Goal: Transaction & Acquisition: Purchase product/service

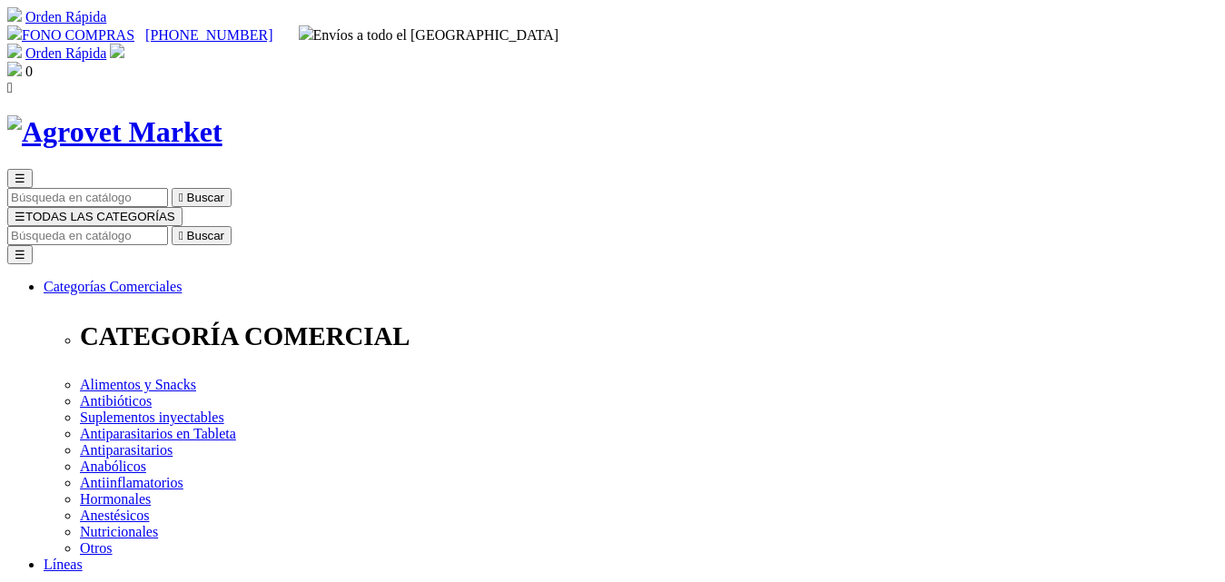
click at [168, 226] on input "Buscar" at bounding box center [87, 235] width 161 height 19
type input "LUTAPROST"
click at [287, 229] on icon "" at bounding box center [284, 236] width 5 height 14
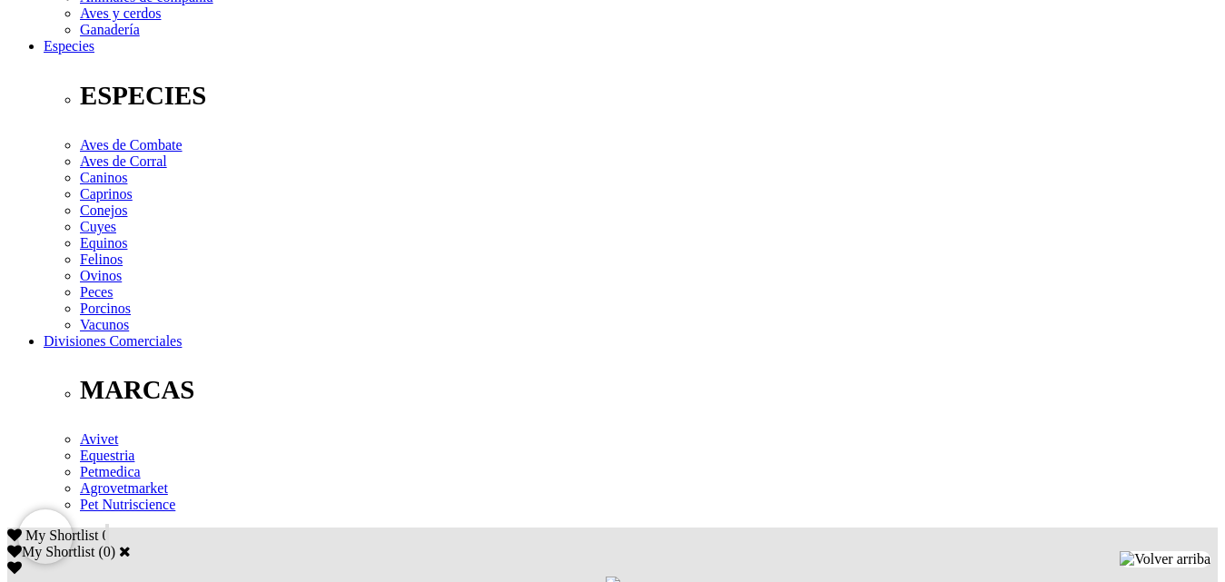
scroll to position [727, 0]
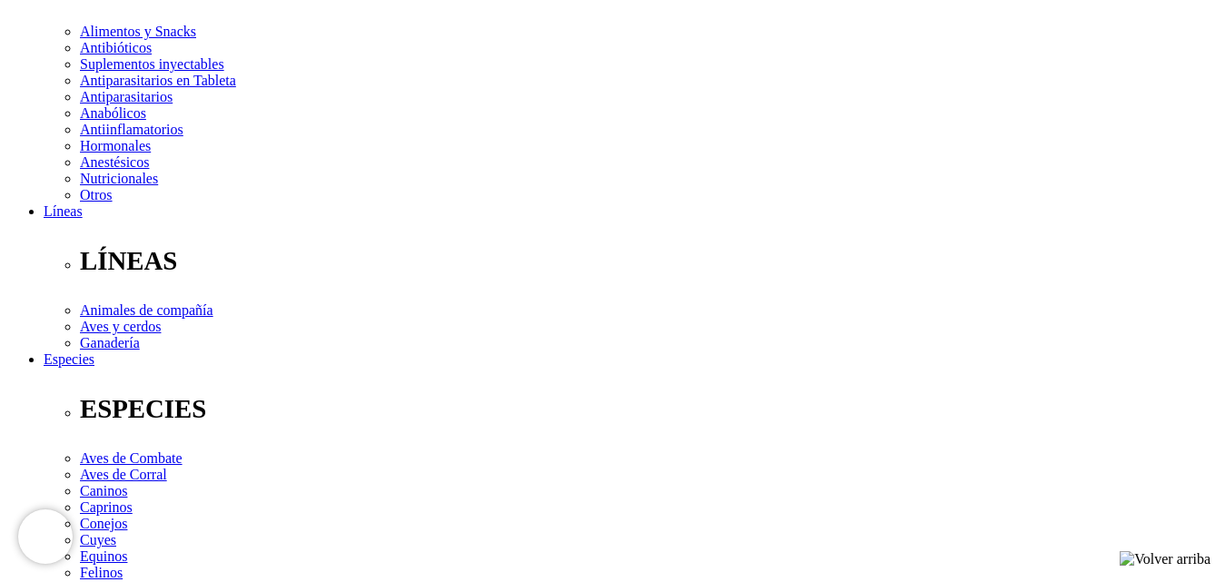
scroll to position [363, 0]
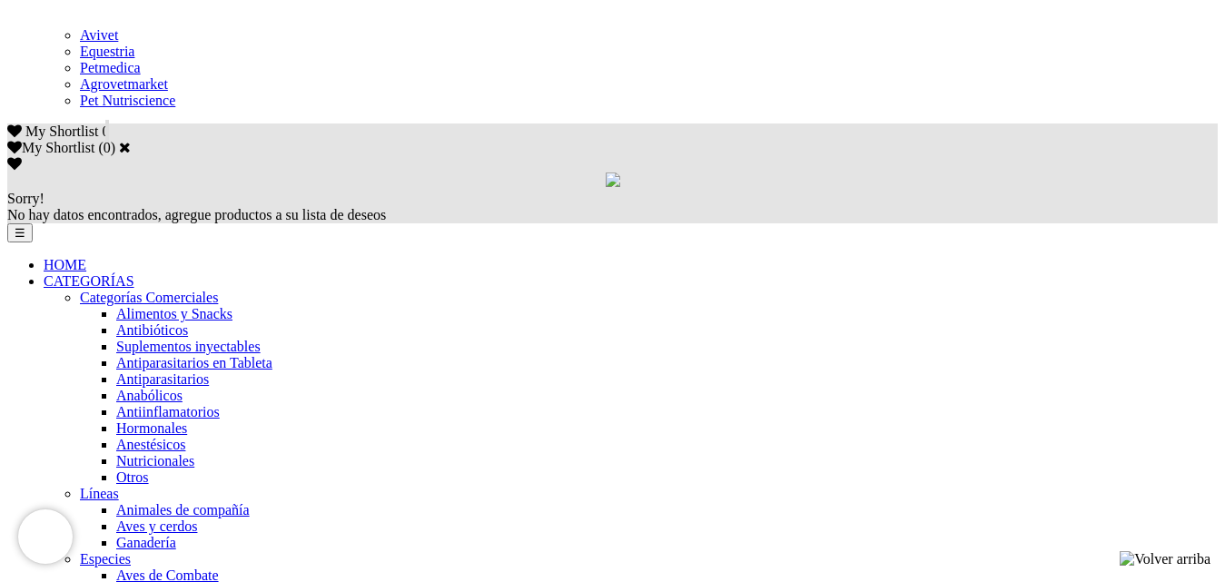
scroll to position [1090, 0]
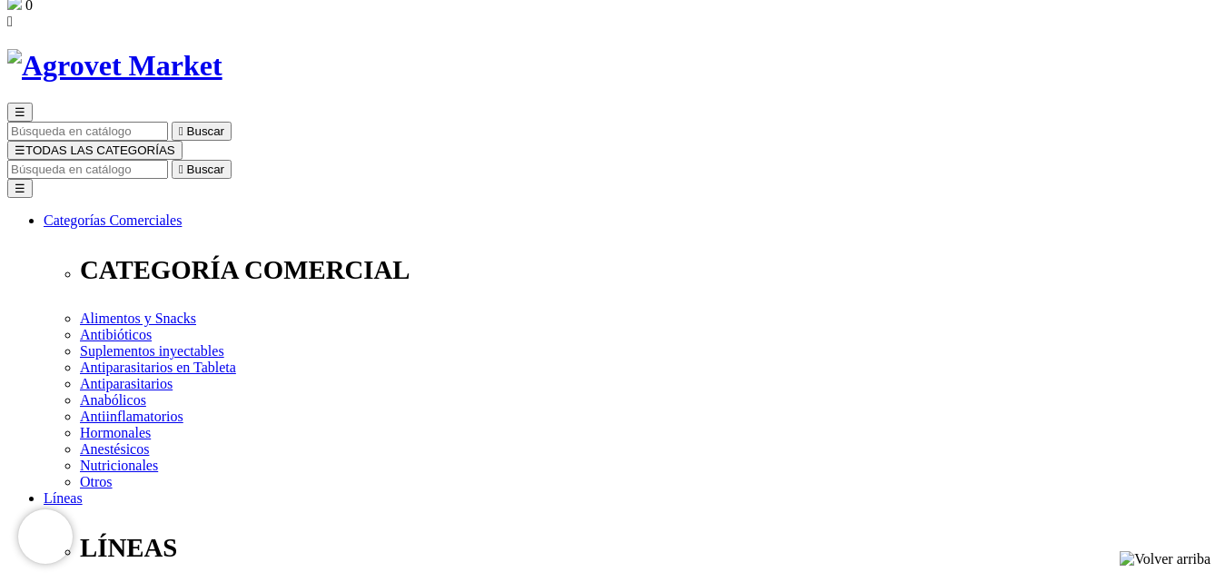
scroll to position [182, 0]
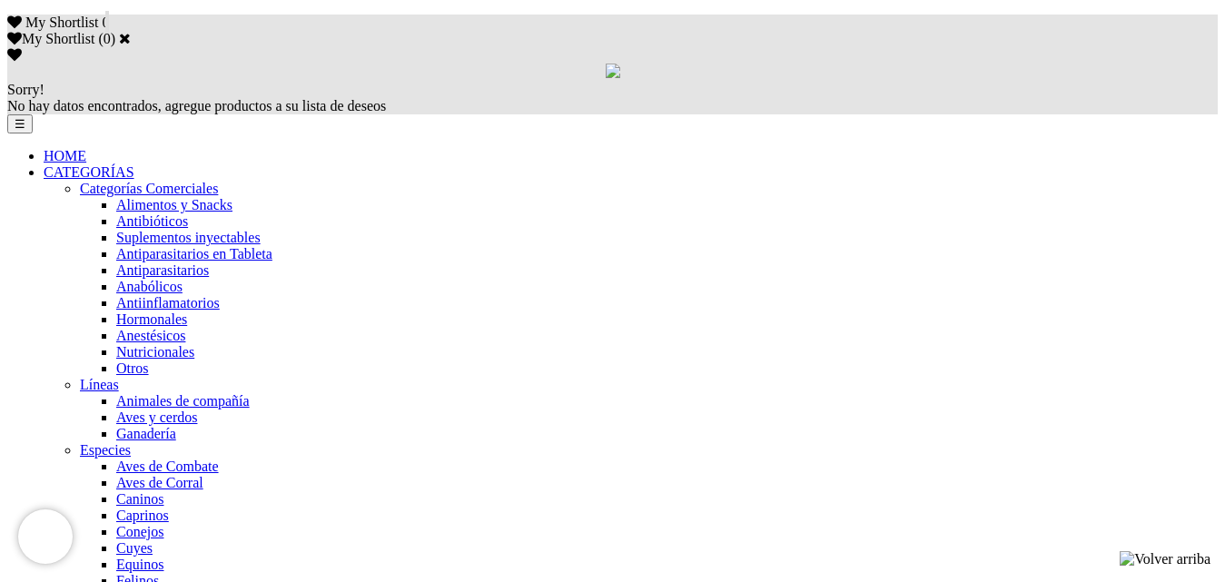
scroll to position [1181, 0]
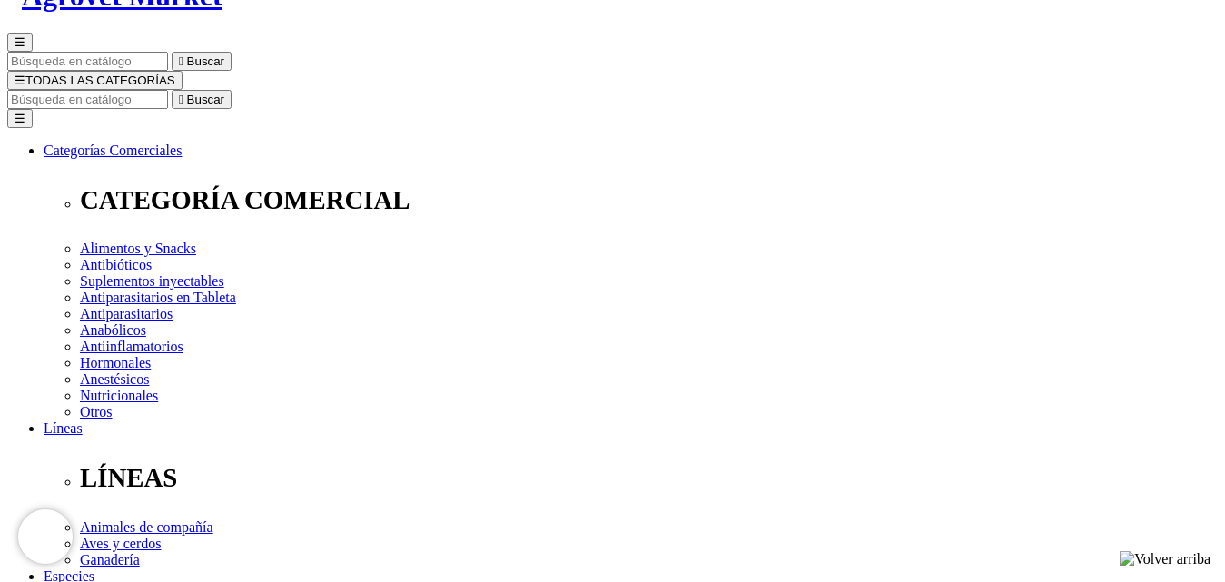
scroll to position [182, 0]
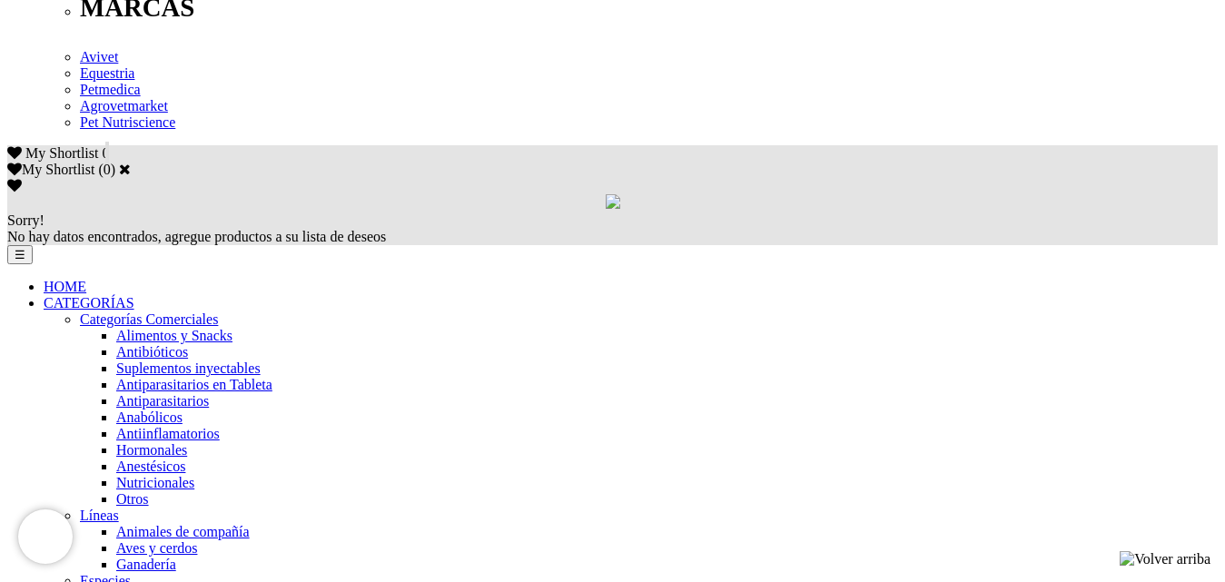
scroll to position [1181, 0]
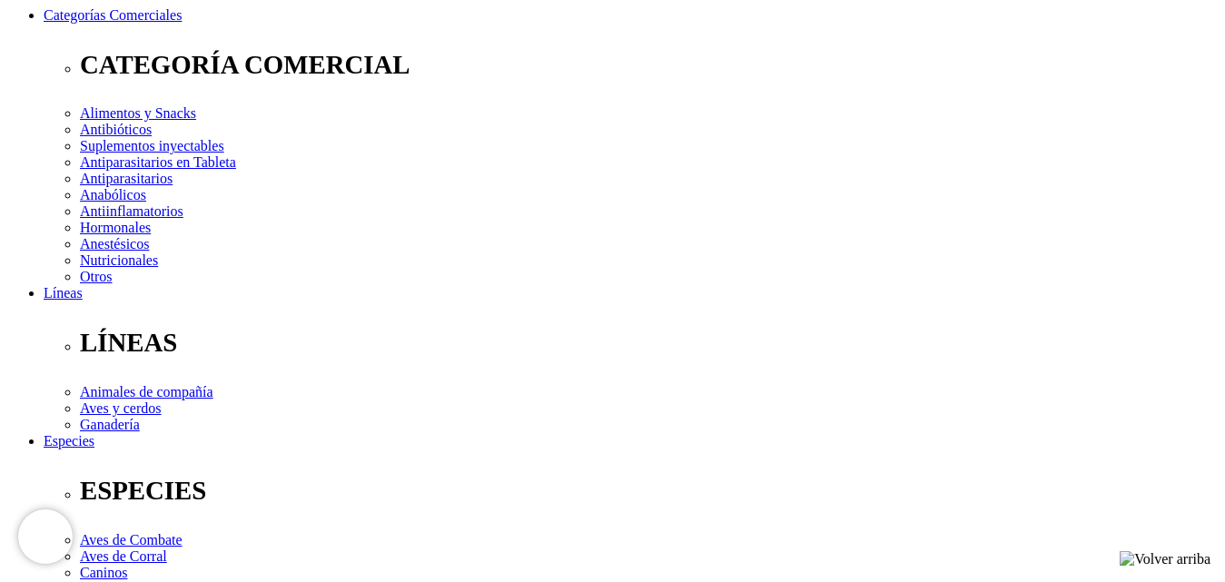
scroll to position [272, 0]
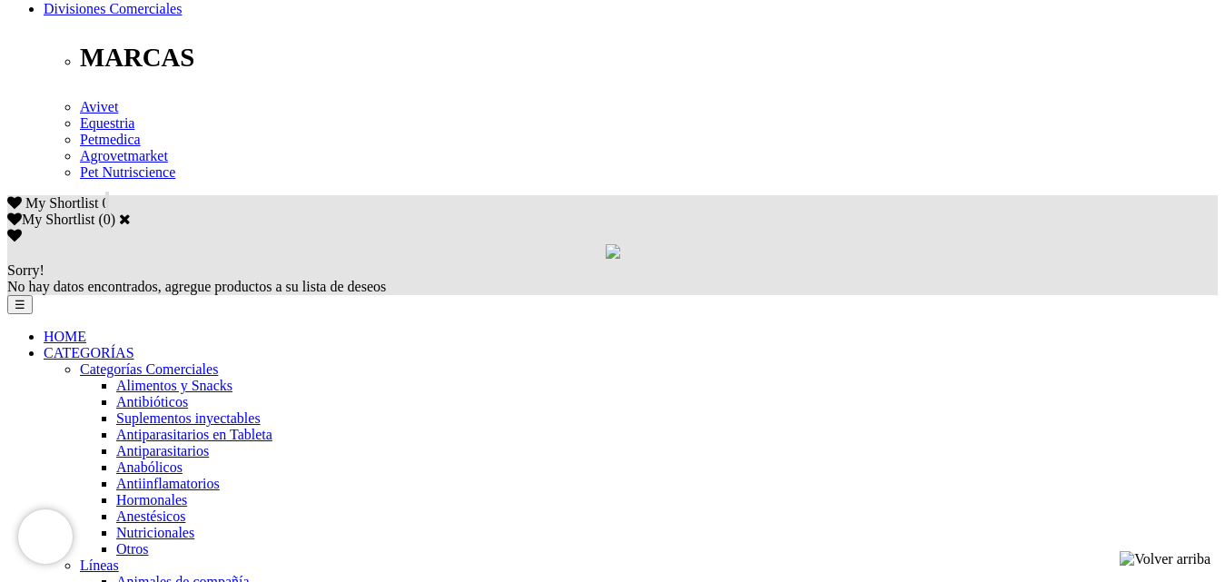
scroll to position [1090, 0]
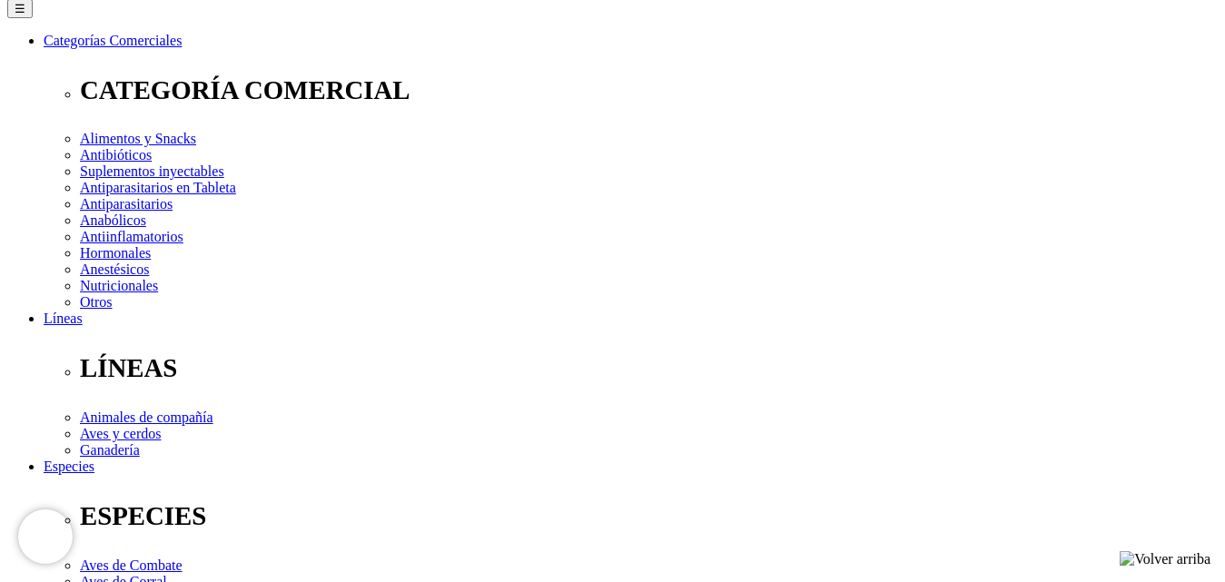
scroll to position [272, 0]
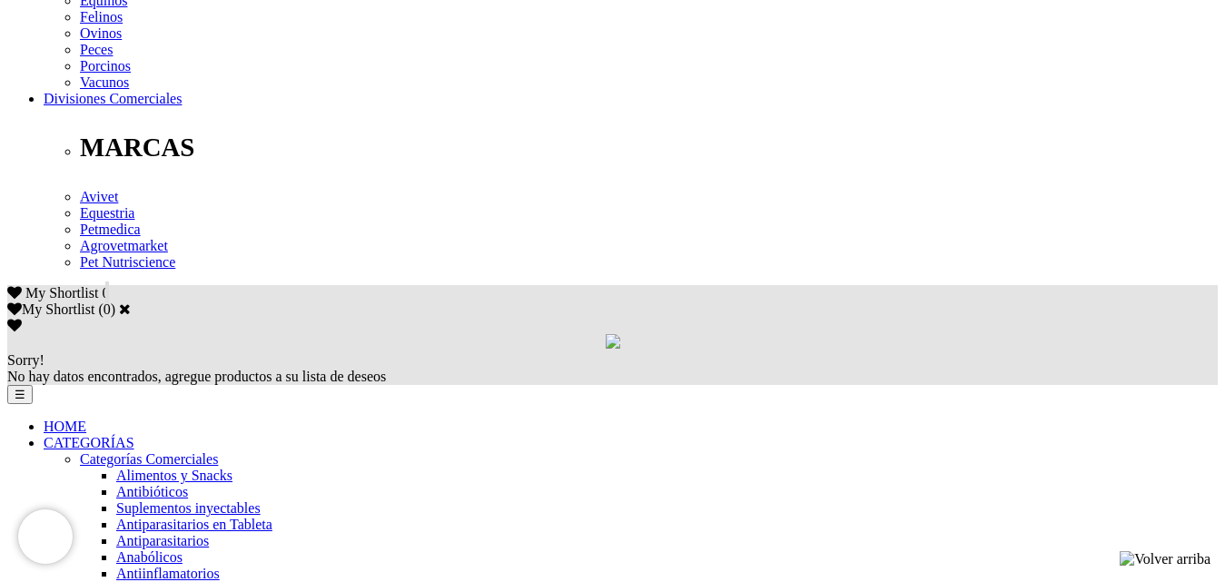
scroll to position [999, 0]
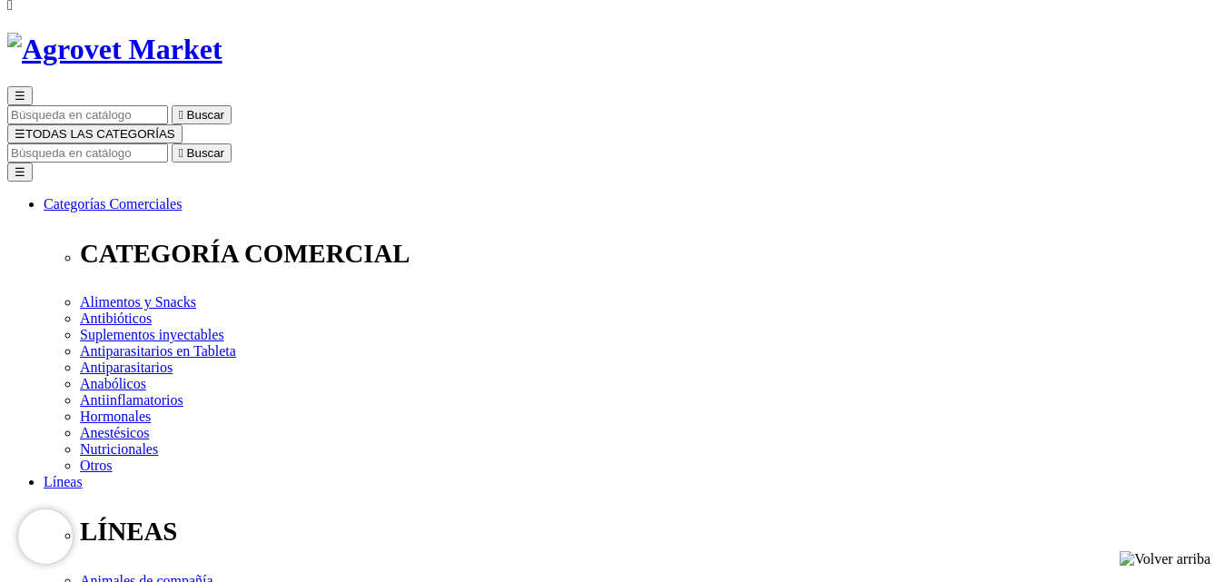
scroll to position [182, 0]
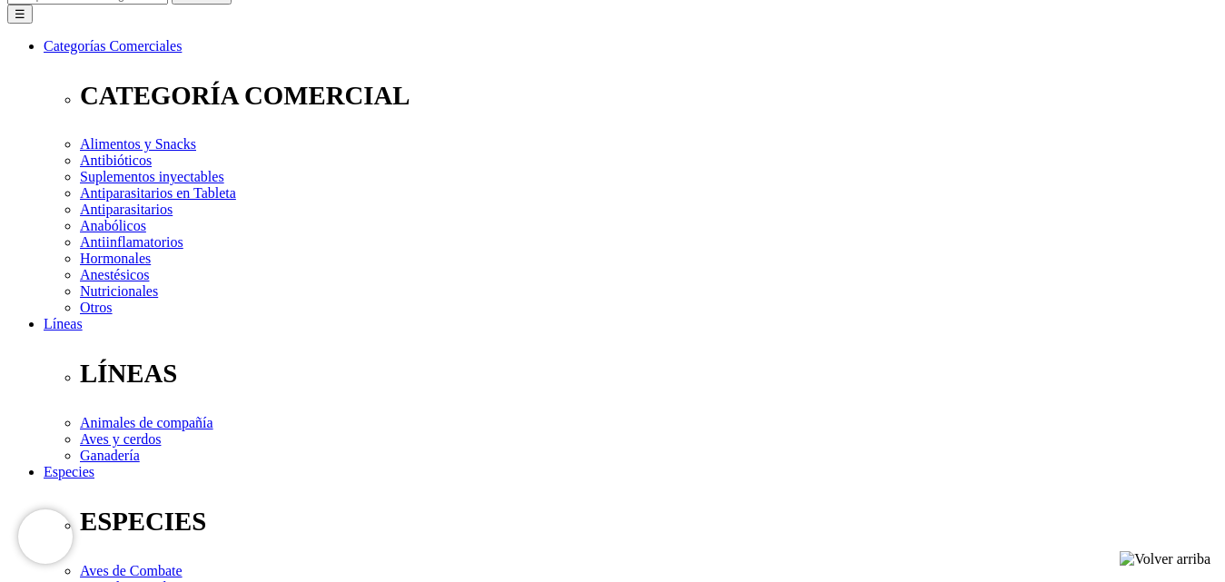
scroll to position [272, 0]
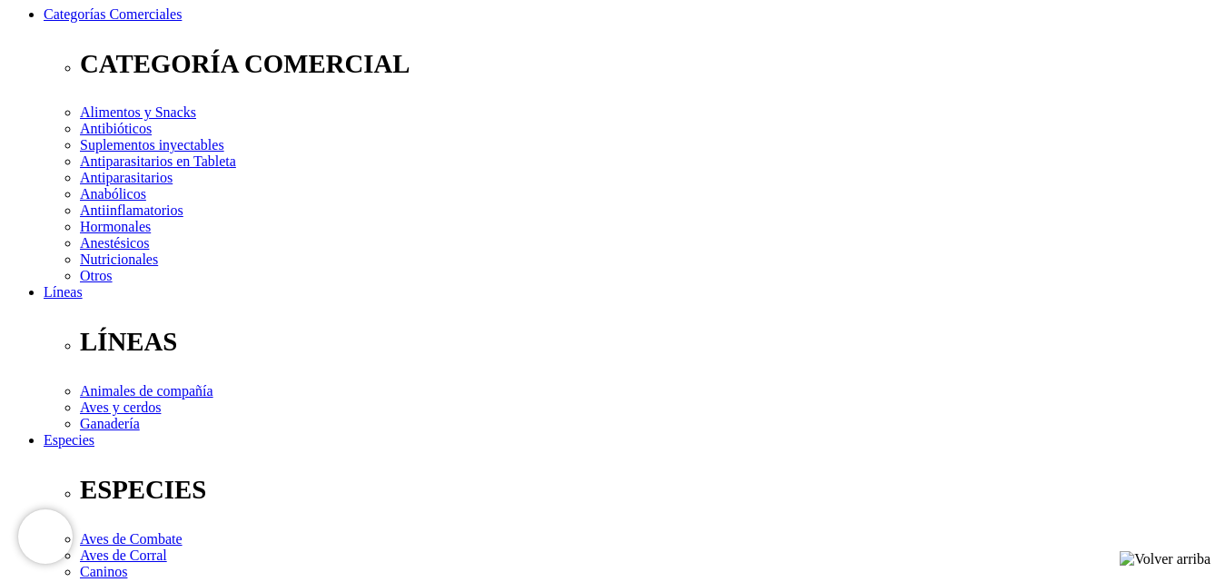
select select "3"
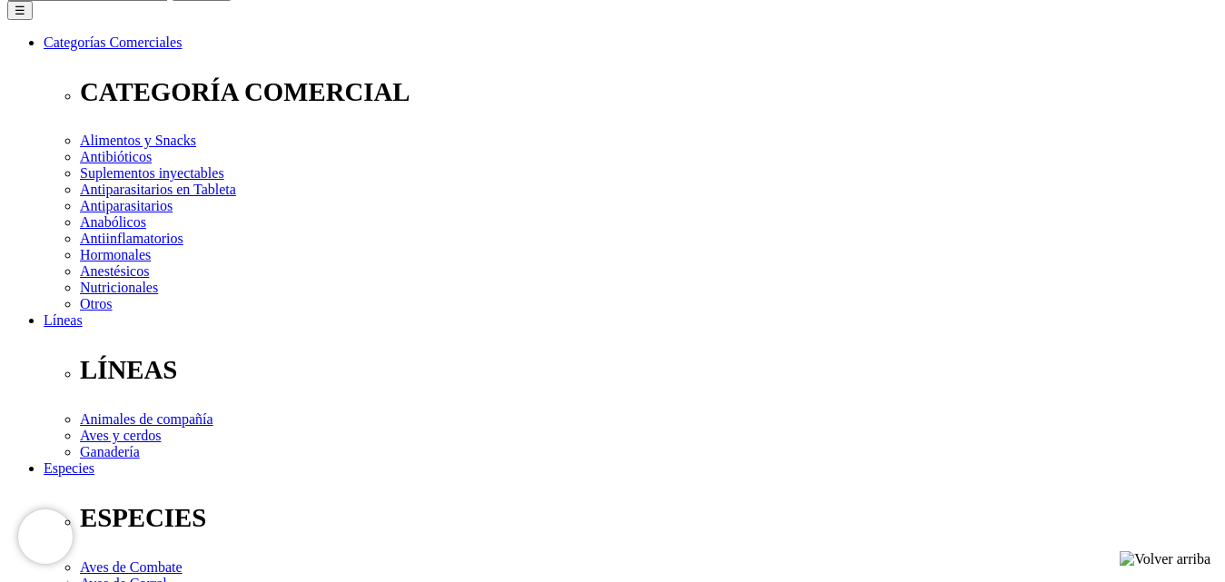
scroll to position [182, 0]
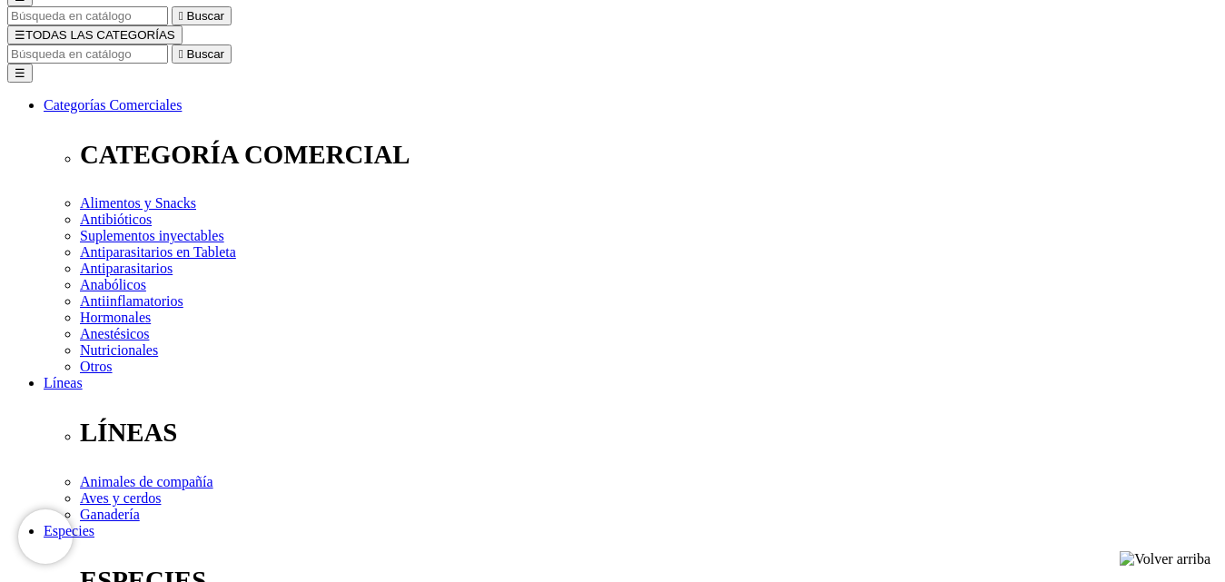
select select "4"
select select "3"
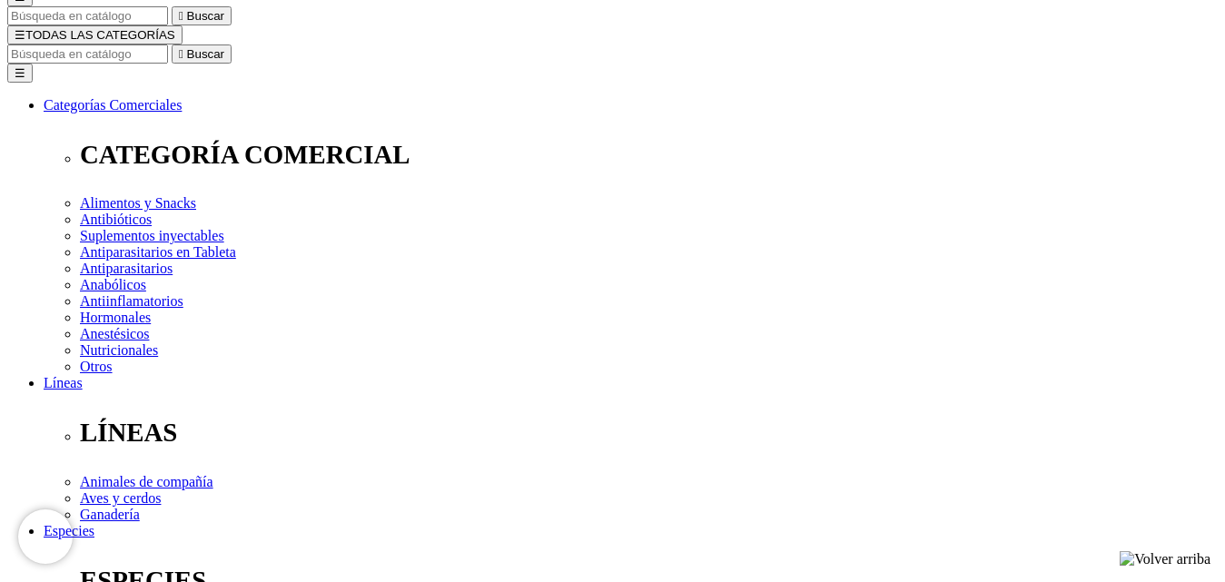
select select "3"
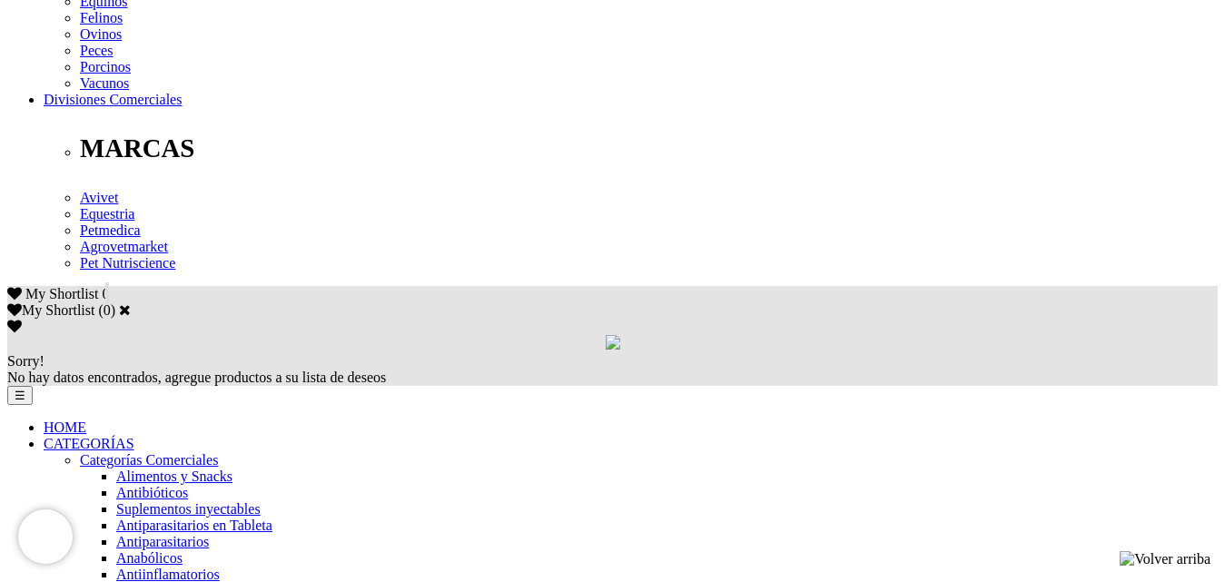
scroll to position [999, 0]
